Goal: Task Accomplishment & Management: Manage account settings

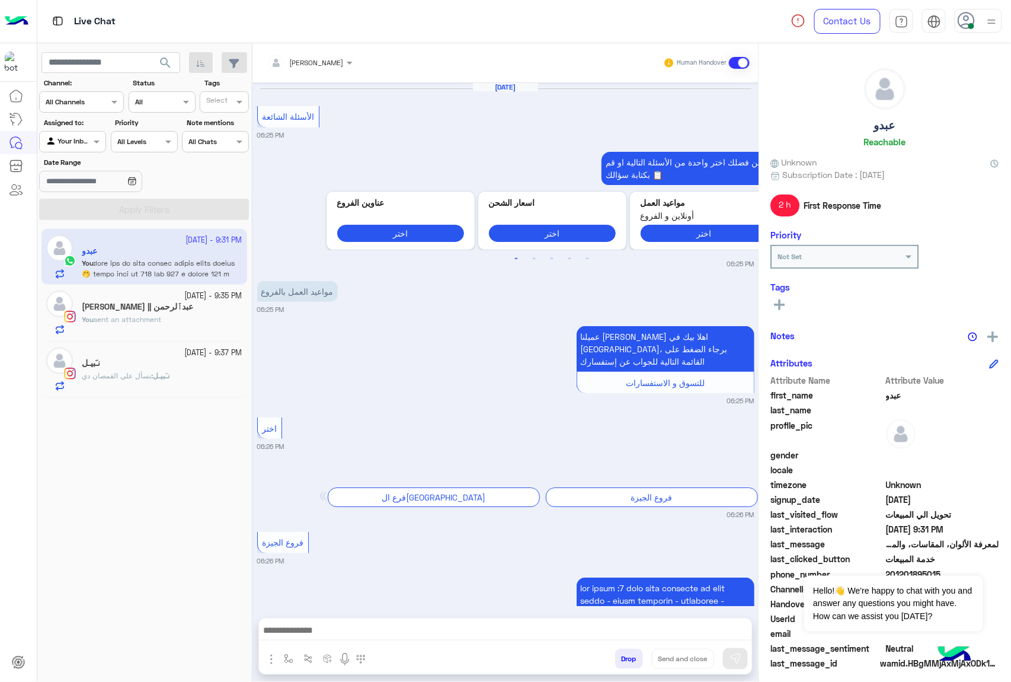
scroll to position [3195, 0]
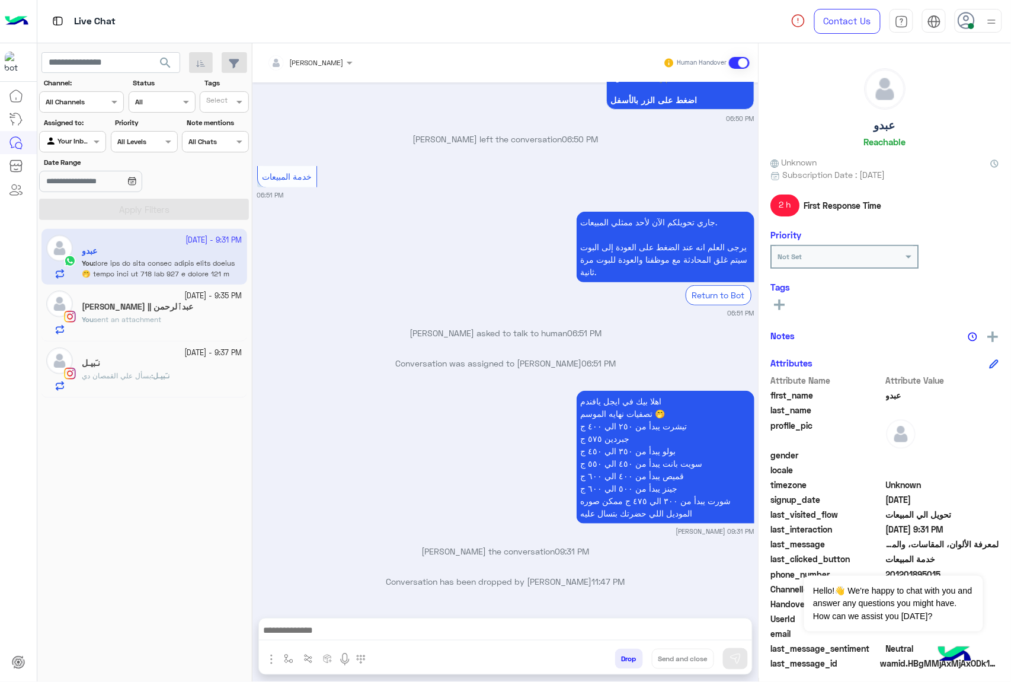
click at [627, 661] on button "Drop" at bounding box center [629, 658] width 28 height 20
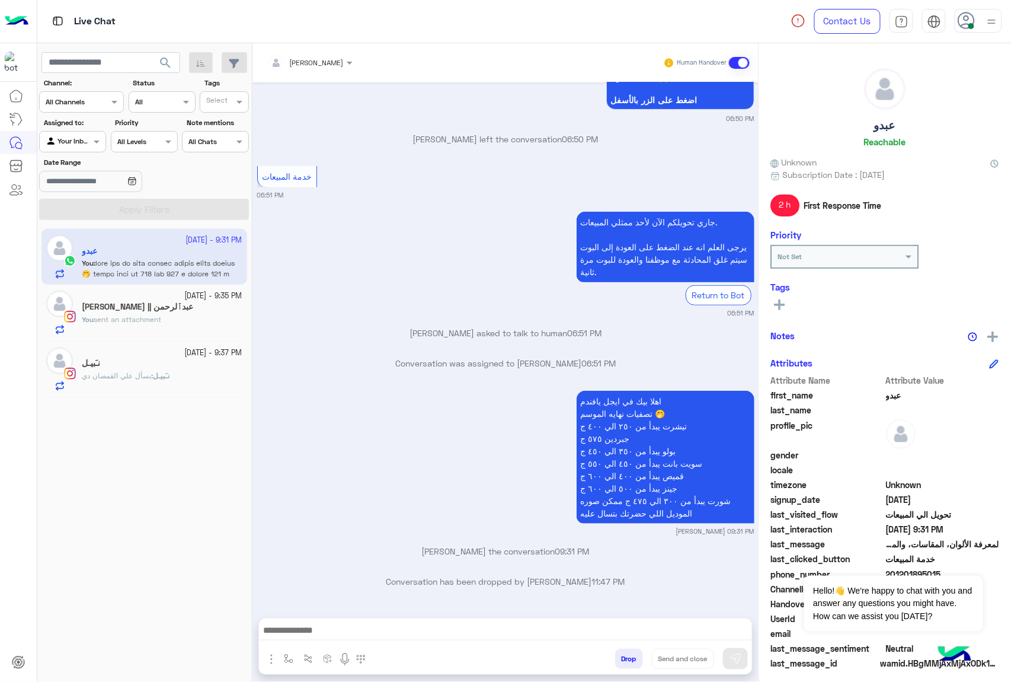
click at [627, 661] on button "Drop" at bounding box center [629, 658] width 28 height 20
click at [627, 661] on div "[PERSON_NAME] Human Handover [DATE] الأسئلة الشائعة 06:25 PM من فضلك اختر واحدة…" at bounding box center [505, 364] width 506 height 643
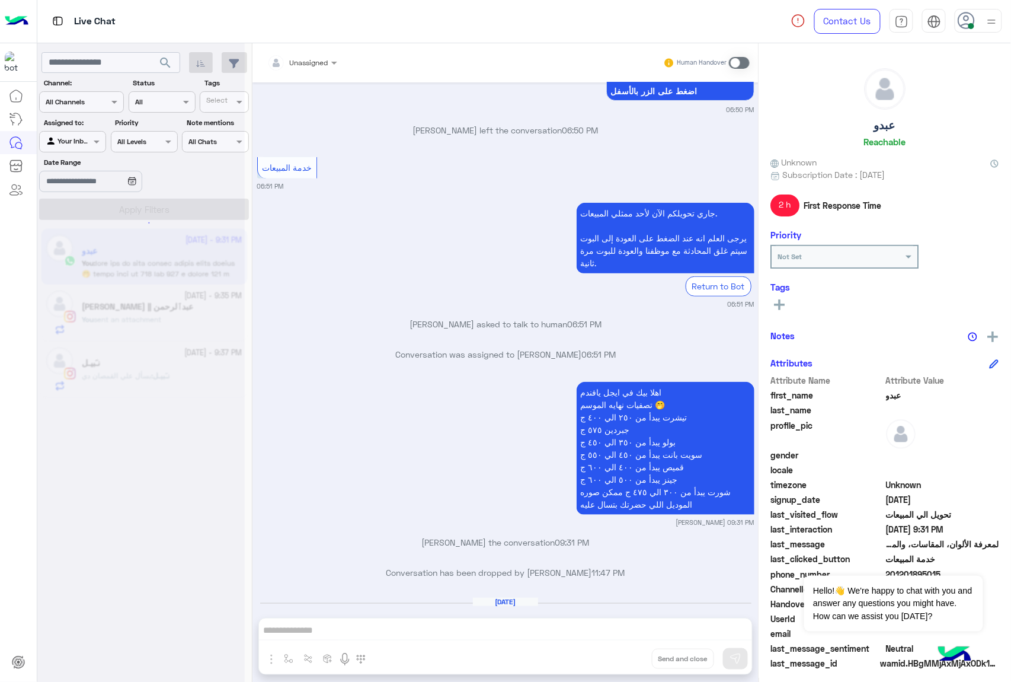
scroll to position [3277, 0]
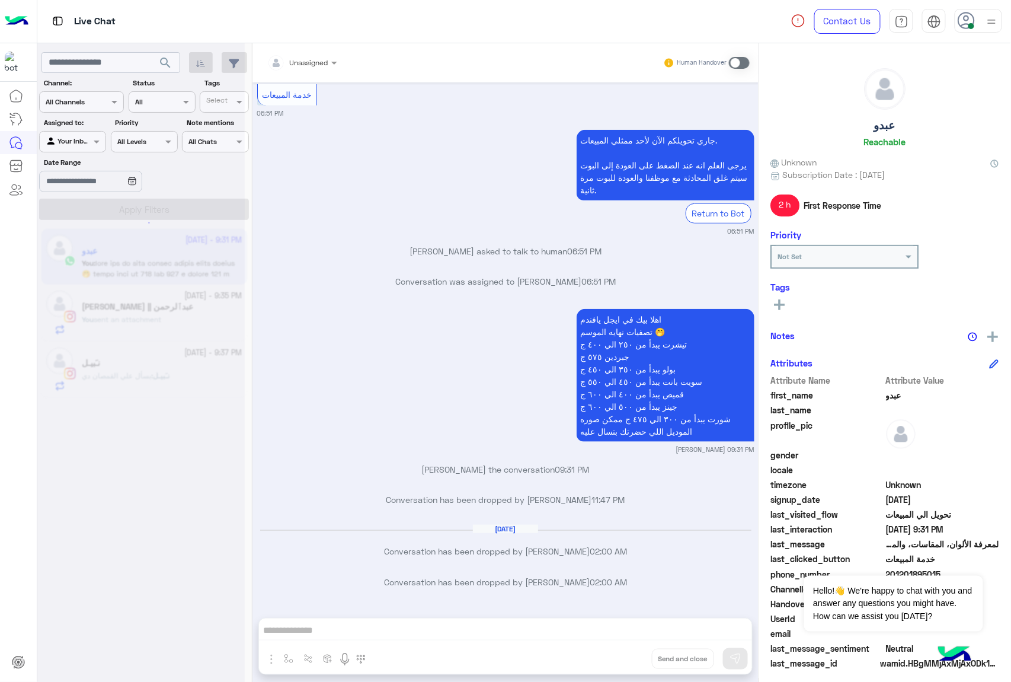
click at [627, 661] on div "Unassigned Human Handover [DATE] الأسئلة الشائعة 06:25 PM من فضلك اختر واحدة من…" at bounding box center [505, 364] width 506 height 643
click at [0, 0] on button "Drop" at bounding box center [0, 0] width 0 height 0
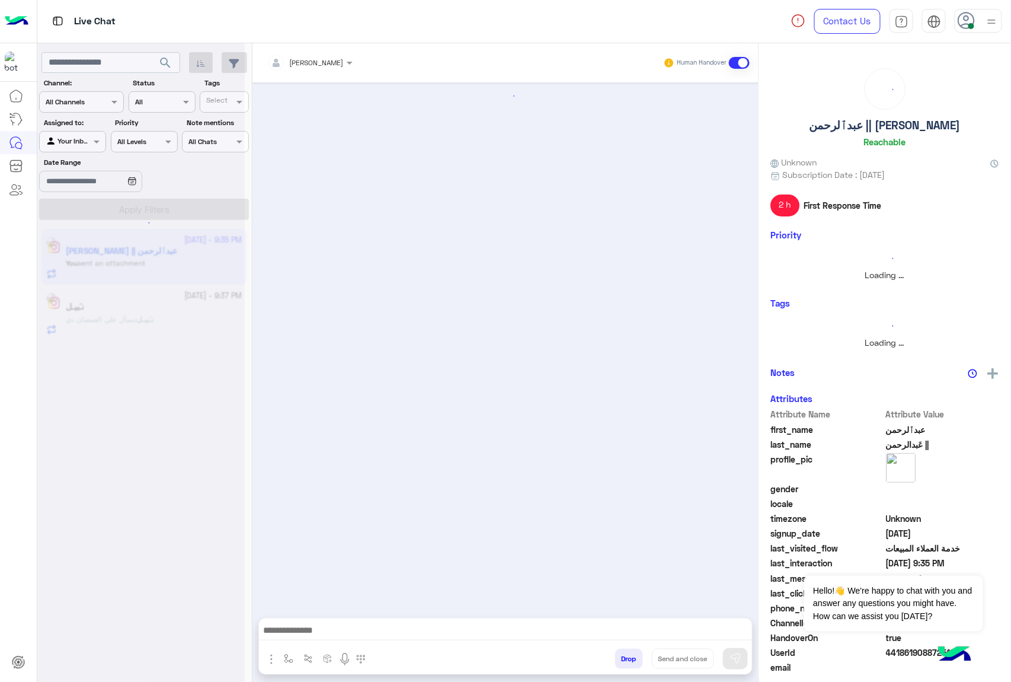
click at [627, 661] on button "Drop" at bounding box center [629, 658] width 28 height 20
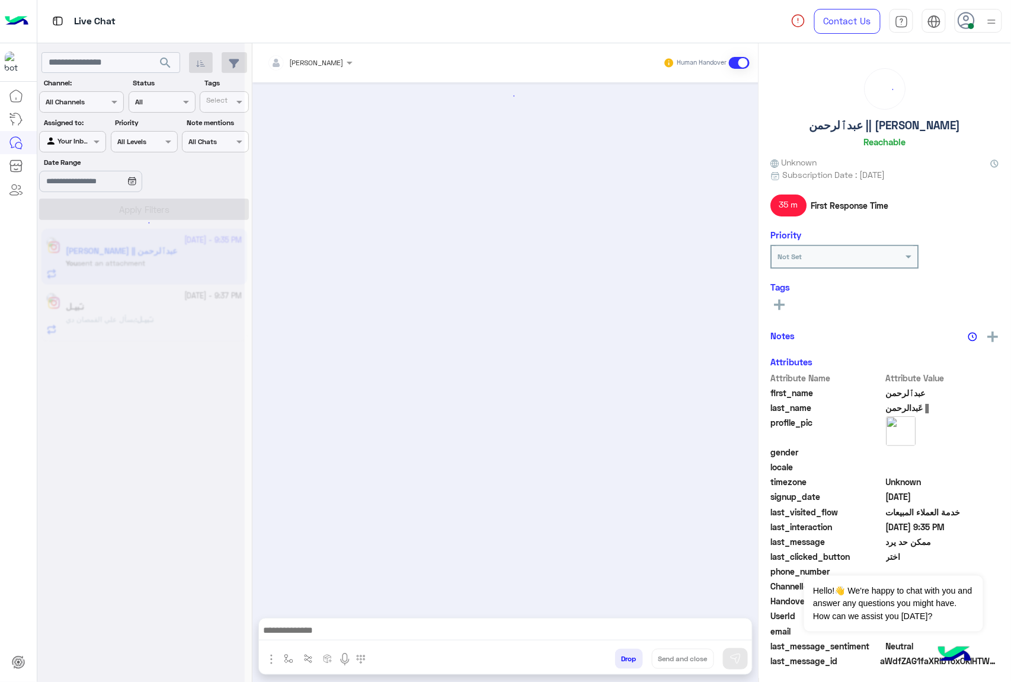
click at [627, 661] on button "Drop" at bounding box center [629, 658] width 28 height 20
click at [627, 661] on div "[PERSON_NAME] Human Handover Attachements Images Drop Send and close" at bounding box center [505, 364] width 506 height 643
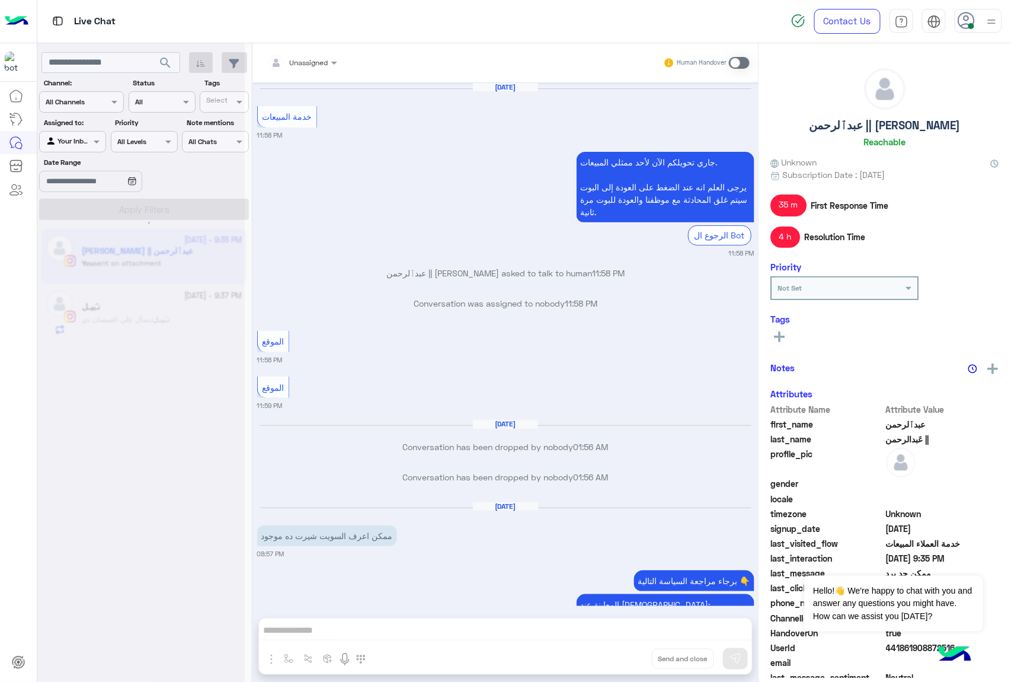
scroll to position [1717, 0]
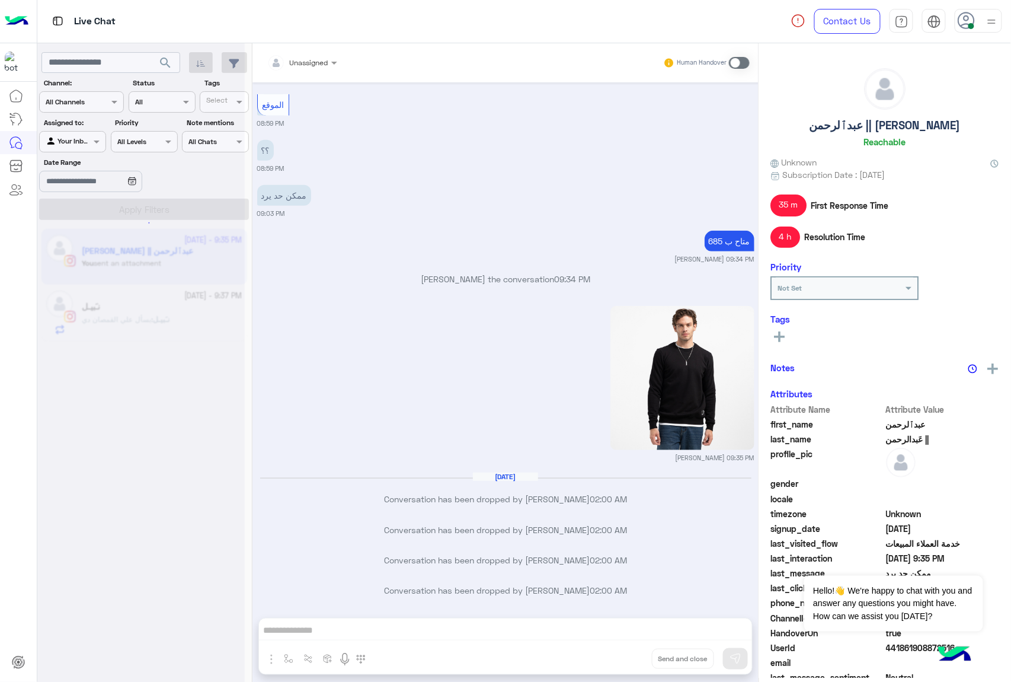
click at [629, 661] on div "Unassigned Human Handover [DATE] خدمة المبيعات 11:58 PM جاري تحويلكم الآن لأحد …" at bounding box center [505, 364] width 506 height 643
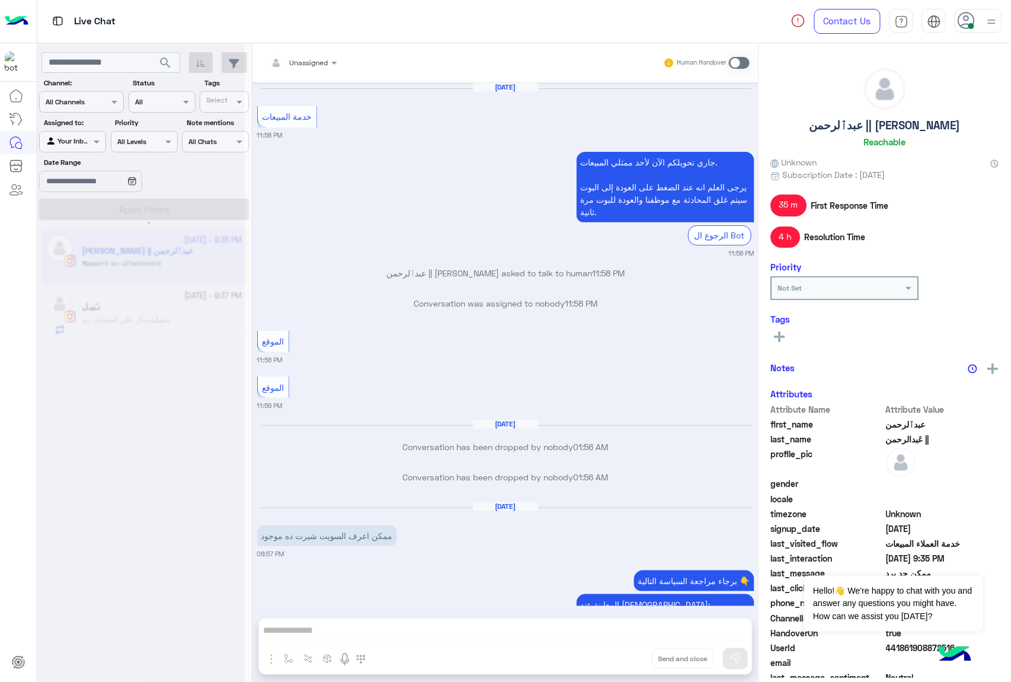
click at [0, 0] on button "Drop" at bounding box center [0, 0] width 0 height 0
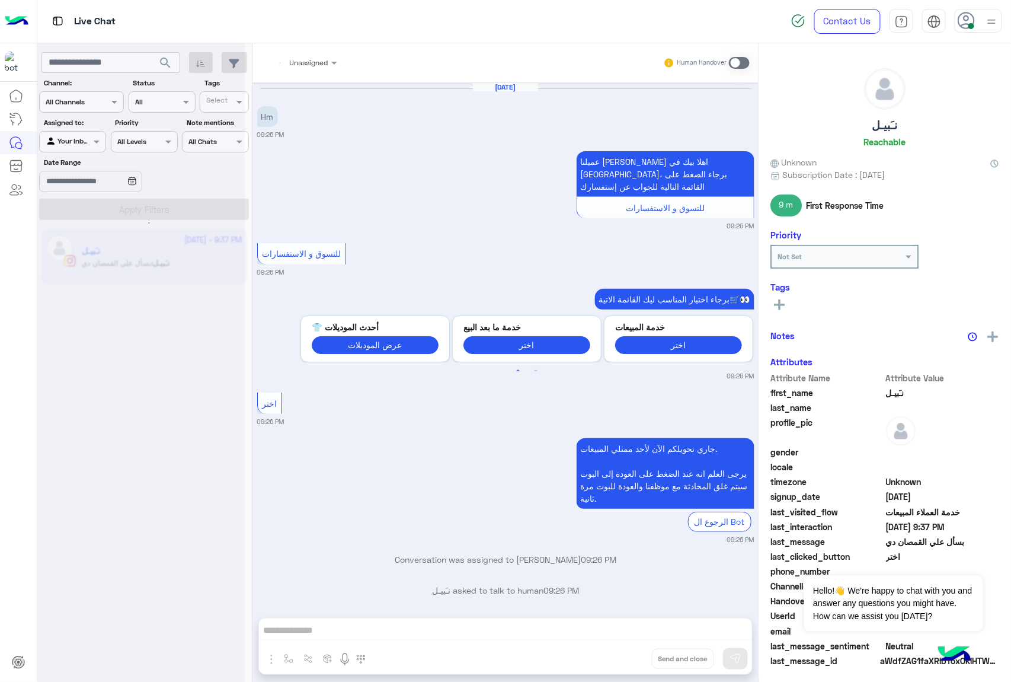
scroll to position [313, 0]
